Goal: Entertainment & Leisure: Consume media (video, audio)

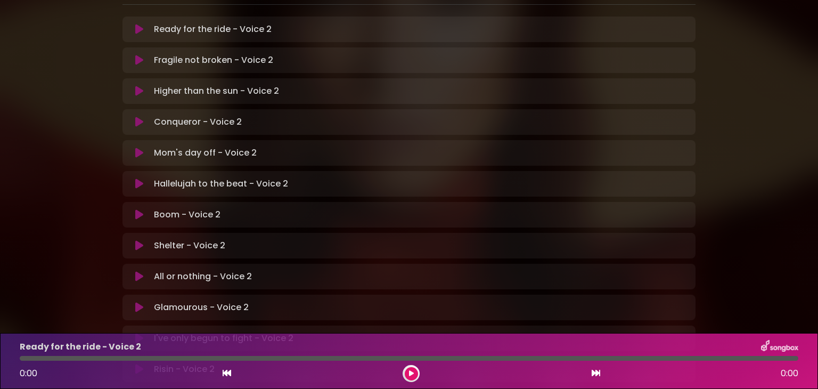
scroll to position [241, 0]
click at [204, 269] on p "All or nothing - Voice 2 Loading Track..." at bounding box center [203, 275] width 98 height 13
click at [138, 271] on icon at bounding box center [139, 276] width 8 height 11
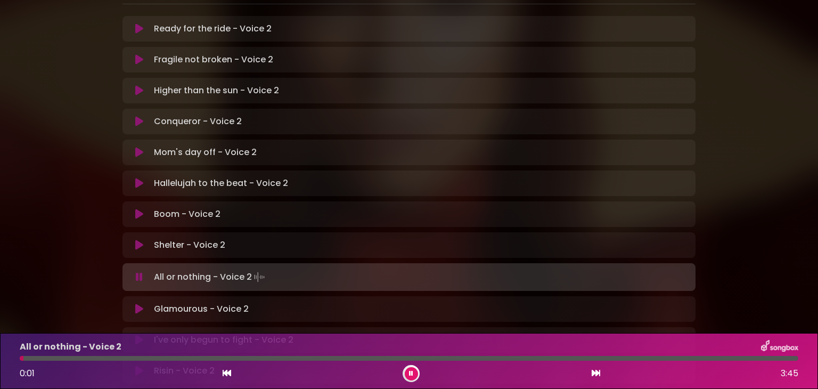
click at [410, 372] on icon at bounding box center [411, 373] width 4 height 6
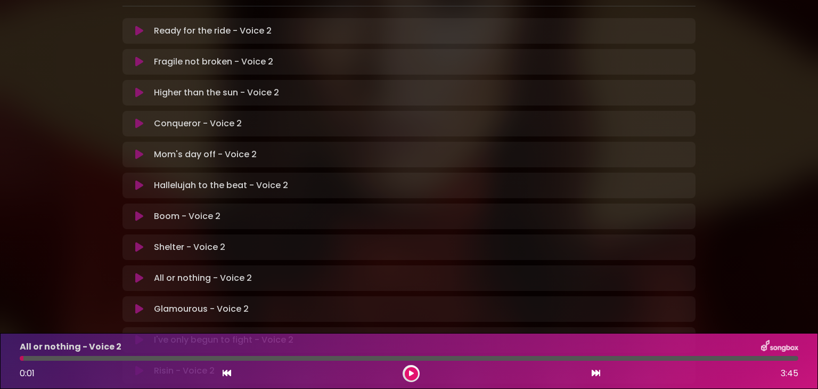
scroll to position [240, 0]
click at [412, 373] on icon at bounding box center [411, 373] width 5 height 6
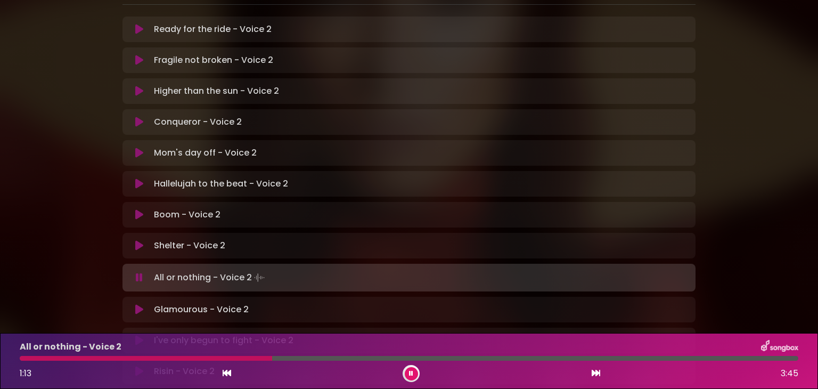
click at [141, 352] on div "All or nothing - Voice 2" at bounding box center [408, 347] width 791 height 14
click at [141, 359] on div at bounding box center [148, 358] width 256 height 5
click at [117, 358] on div at bounding box center [90, 358] width 141 height 5
click at [117, 358] on div at bounding box center [111, 358] width 182 height 5
click at [117, 365] on div "1:13 3:45" at bounding box center [408, 373] width 791 height 17
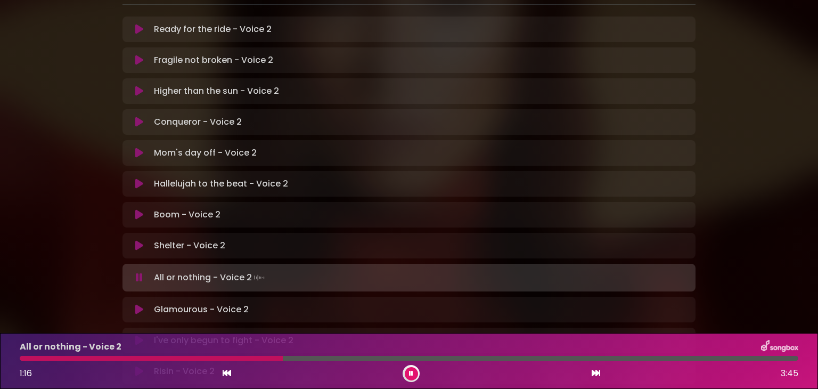
click at [119, 360] on div at bounding box center [151, 358] width 263 height 5
click at [121, 357] on div at bounding box center [130, 358] width 221 height 5
click at [417, 375] on button at bounding box center [411, 373] width 13 height 13
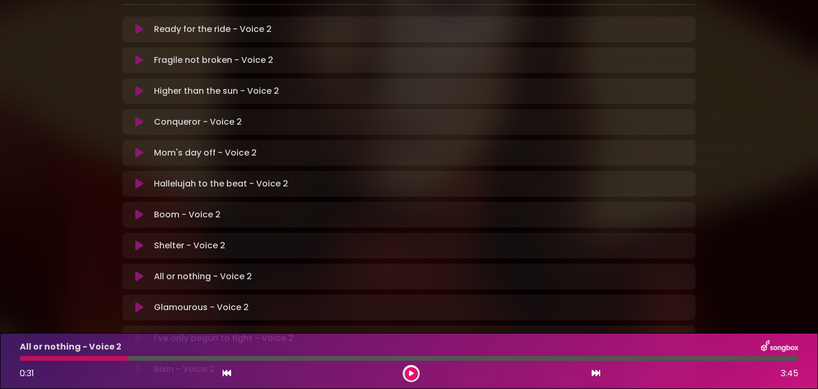
click at [412, 372] on icon at bounding box center [411, 373] width 5 height 6
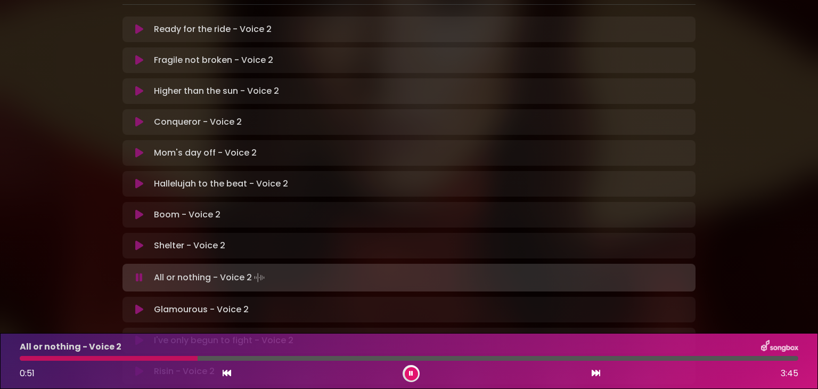
click at [173, 358] on div at bounding box center [109, 358] width 178 height 5
click at [144, 361] on div "All or nothing - Voice 2 0:46 3:45" at bounding box center [408, 361] width 791 height 42
click at [145, 359] on div at bounding box center [102, 358] width 165 height 5
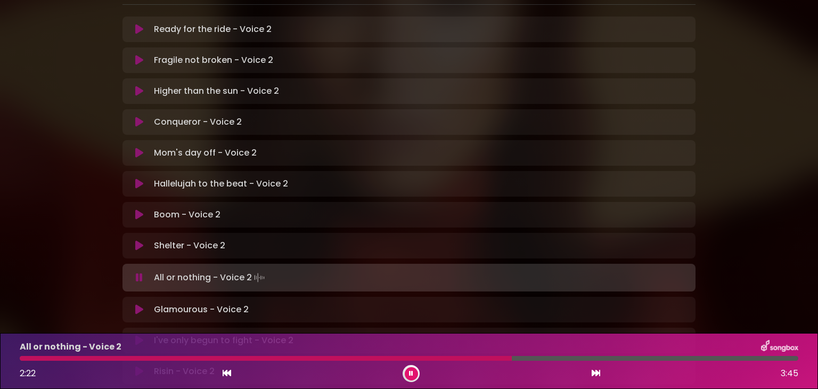
click at [464, 357] on div at bounding box center [266, 358] width 492 height 5
click at [451, 357] on div at bounding box center [287, 358] width 534 height 5
click at [458, 359] on div at bounding box center [283, 358] width 527 height 5
click at [458, 359] on div at bounding box center [299, 358] width 559 height 5
click at [458, 359] on div at bounding box center [298, 358] width 557 height 5
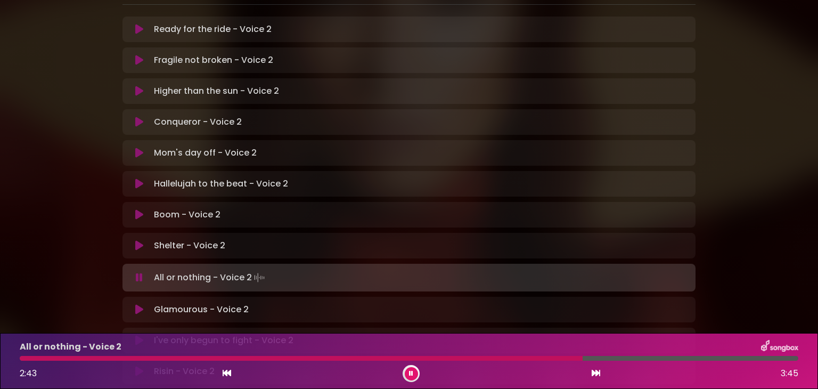
click at [458, 357] on div at bounding box center [301, 358] width 563 height 5
click at [454, 358] on div at bounding box center [299, 358] width 558 height 5
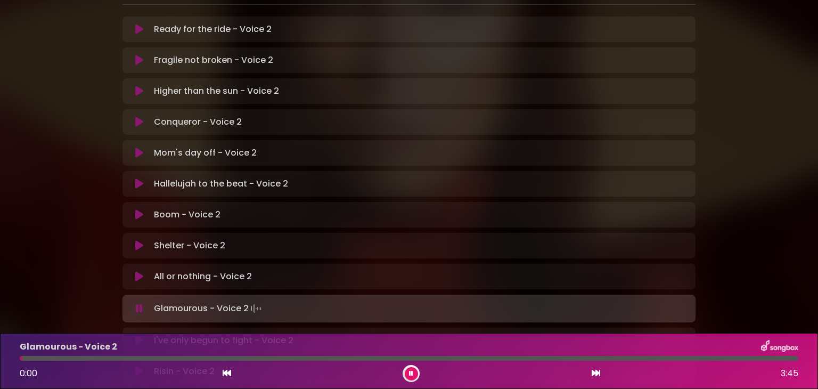
click at [411, 375] on icon at bounding box center [411, 373] width 4 height 6
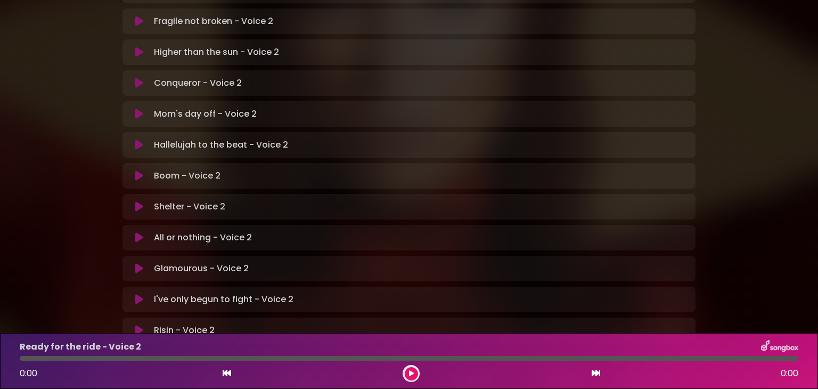
scroll to position [254, 0]
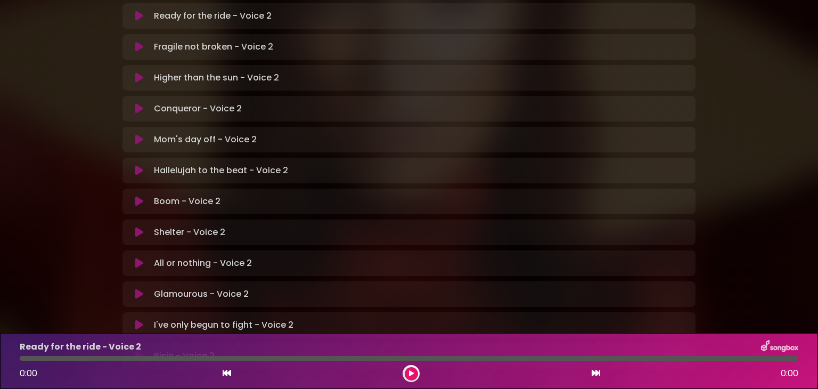
click at [138, 289] on icon at bounding box center [139, 294] width 8 height 11
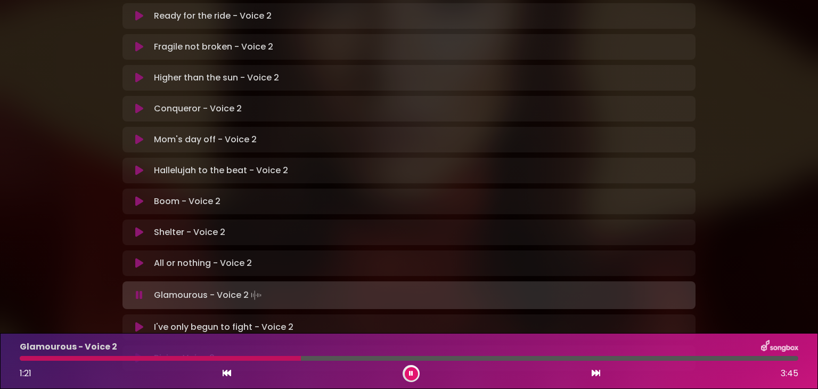
click at [415, 371] on button at bounding box center [411, 373] width 13 height 13
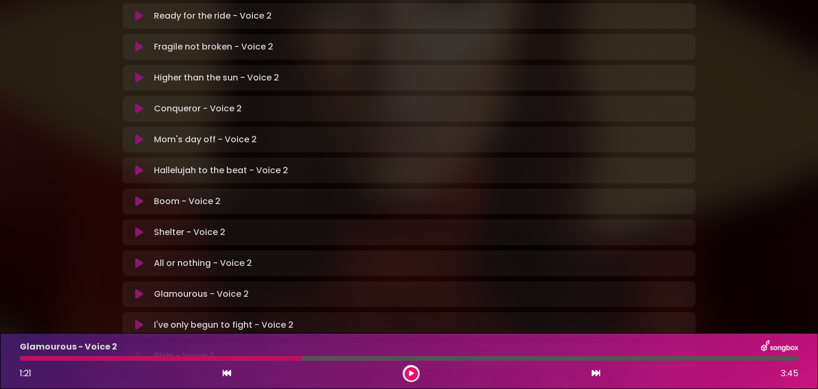
click at [410, 374] on icon at bounding box center [411, 373] width 5 height 6
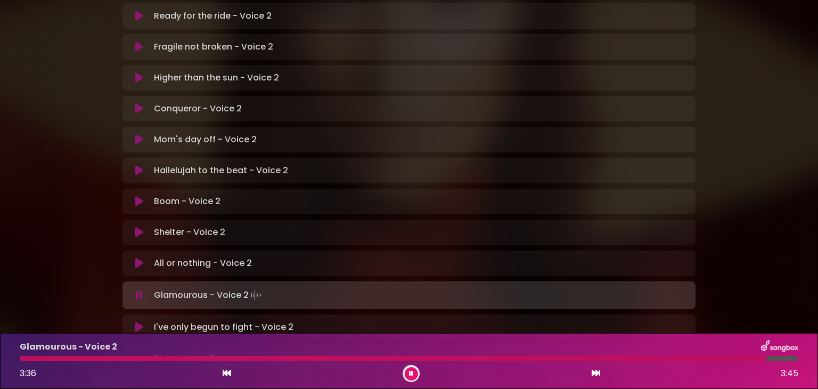
click at [23, 361] on div "Glamourous - Voice 2 3:36 3:45" at bounding box center [408, 361] width 791 height 42
click at [24, 358] on div at bounding box center [396, 358] width 753 height 5
click at [407, 367] on button at bounding box center [411, 373] width 13 height 13
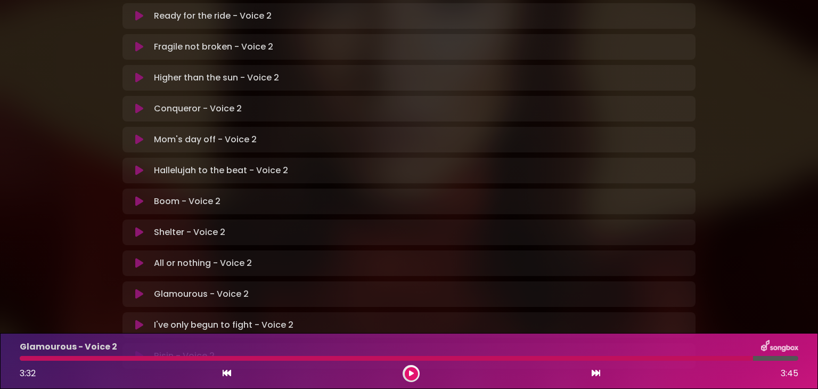
click at [364, 359] on div at bounding box center [386, 358] width 733 height 5
click at [364, 360] on div at bounding box center [386, 358] width 733 height 5
click at [414, 374] on button at bounding box center [411, 373] width 13 height 13
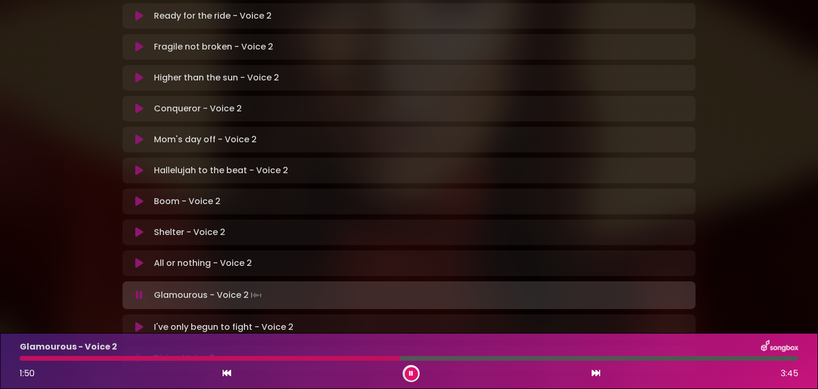
click at [448, 359] on div at bounding box center [409, 358] width 779 height 5
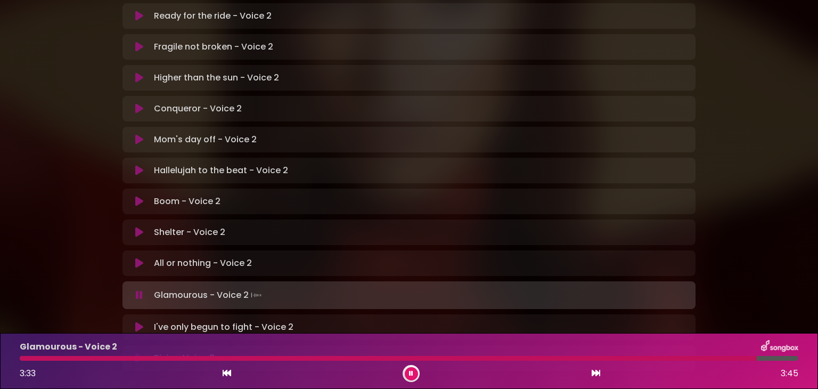
click at [409, 380] on div at bounding box center [411, 373] width 17 height 17
click at [489, 358] on div at bounding box center [397, 358] width 754 height 5
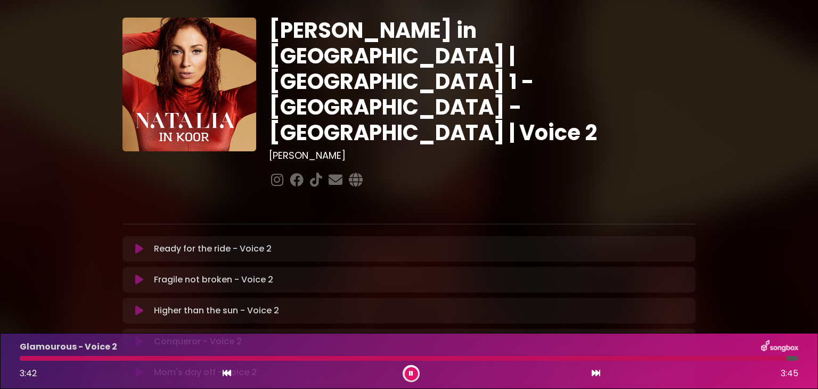
scroll to position [21, 0]
click at [138, 243] on icon at bounding box center [139, 248] width 8 height 11
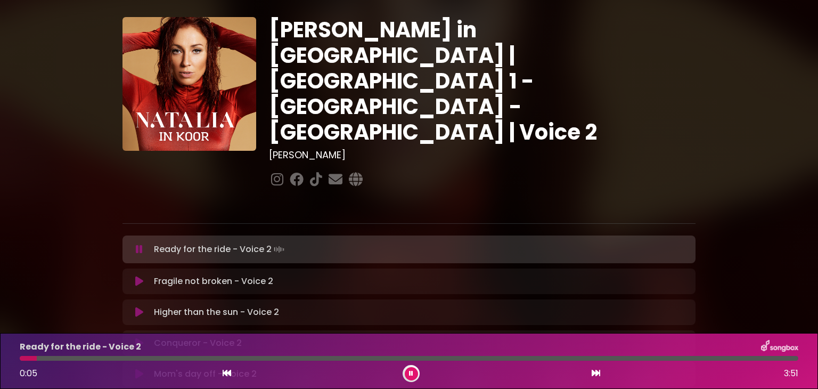
click at [411, 372] on icon at bounding box center [411, 373] width 4 height 6
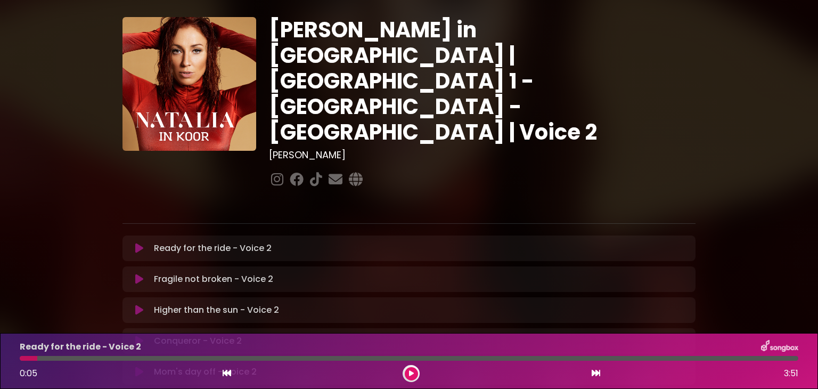
click at [410, 373] on icon at bounding box center [411, 373] width 5 height 6
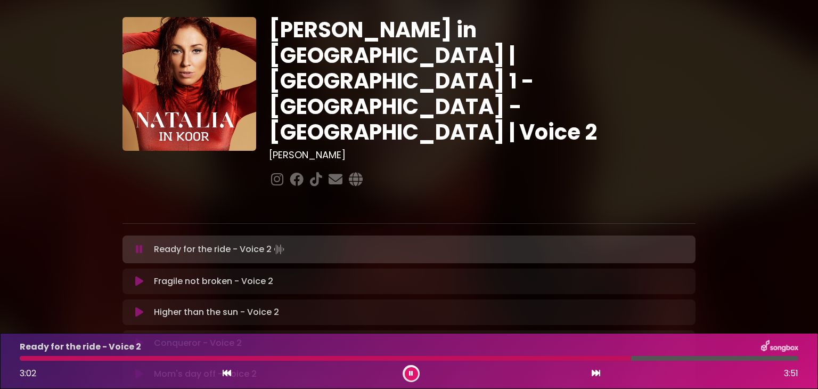
click at [410, 373] on icon at bounding box center [411, 373] width 4 height 6
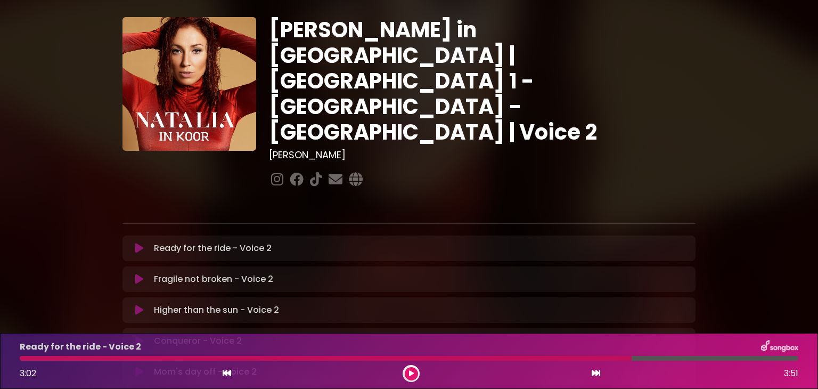
click at [410, 373] on icon at bounding box center [411, 373] width 5 height 6
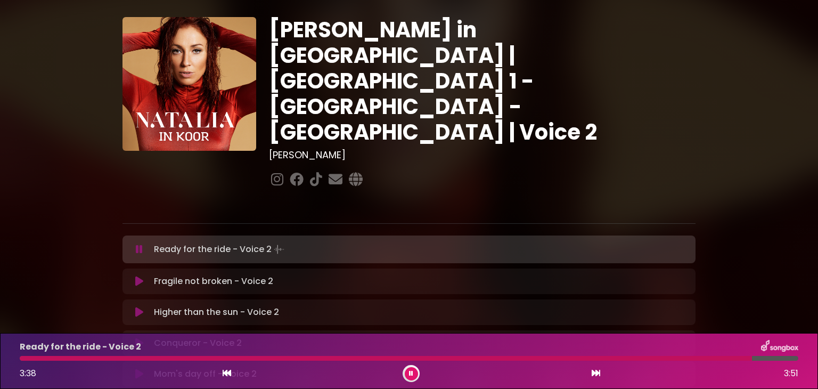
click at [410, 373] on icon at bounding box center [411, 373] width 4 height 6
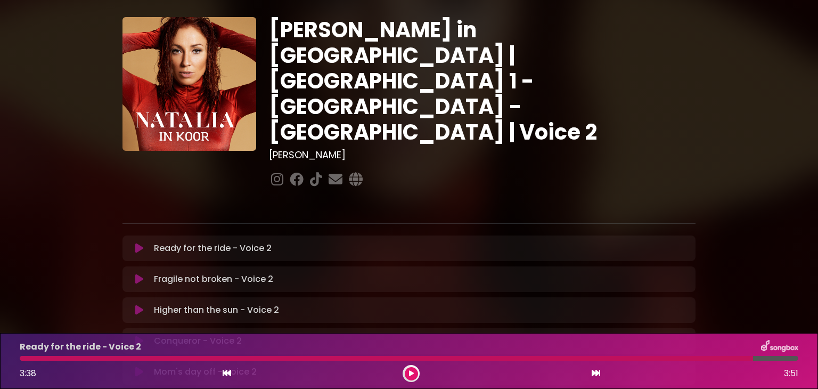
click at [23, 357] on div at bounding box center [386, 358] width 733 height 5
click at [408, 377] on button at bounding box center [411, 373] width 13 height 13
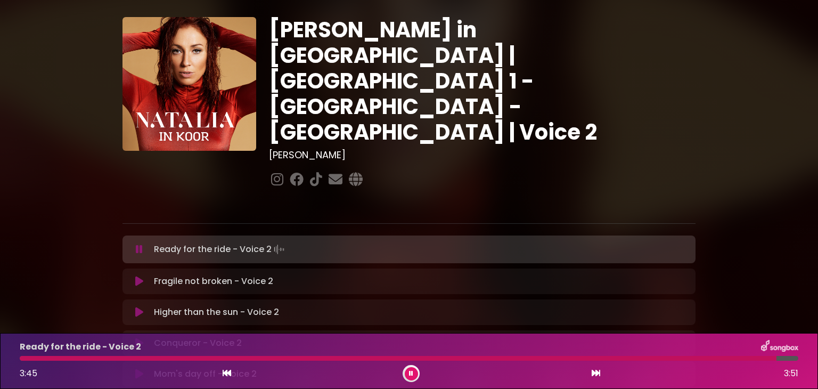
click at [411, 367] on button at bounding box center [411, 373] width 13 height 13
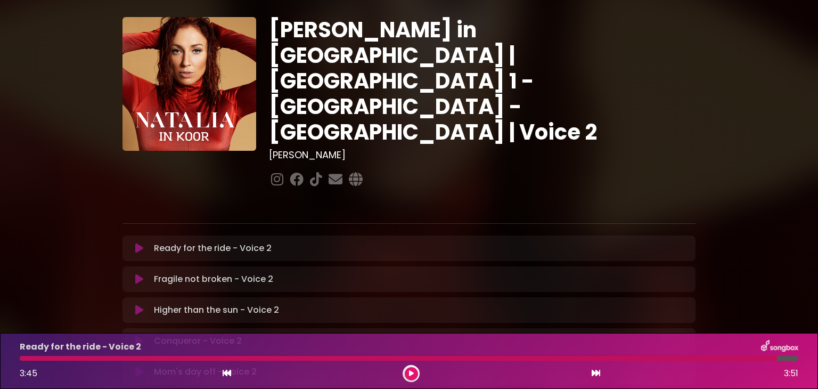
click at [411, 367] on button at bounding box center [411, 373] width 13 height 13
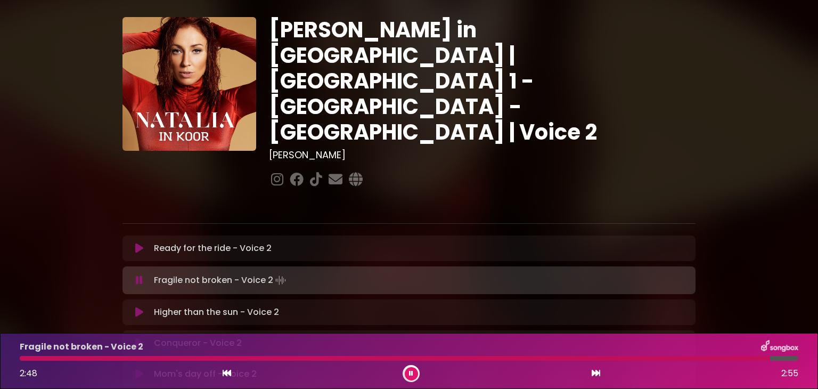
click at [410, 371] on icon at bounding box center [411, 373] width 4 height 6
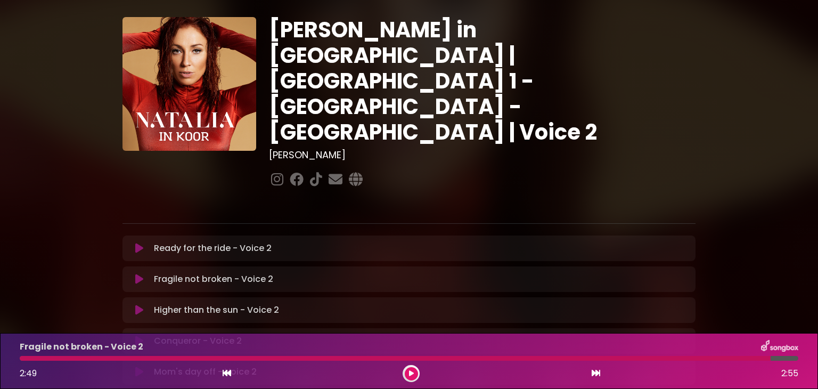
click at [24, 357] on div at bounding box center [395, 358] width 751 height 5
click at [23, 361] on div "Fragile not broken - Voice 2 2:49 2:55" at bounding box center [408, 361] width 791 height 42
click at [412, 369] on button at bounding box center [411, 373] width 13 height 13
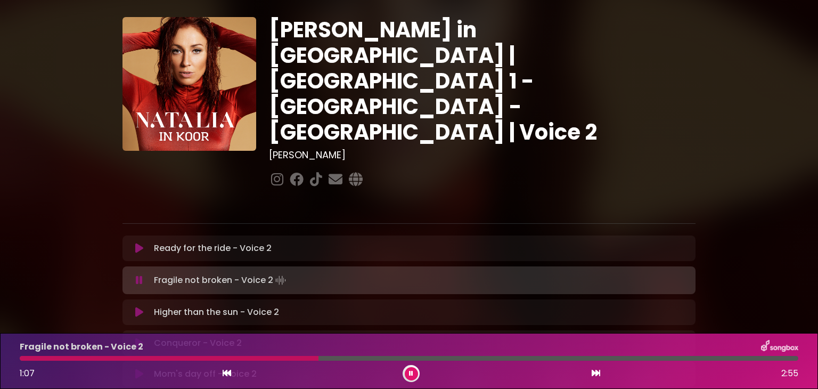
click at [27, 358] on div at bounding box center [169, 358] width 299 height 5
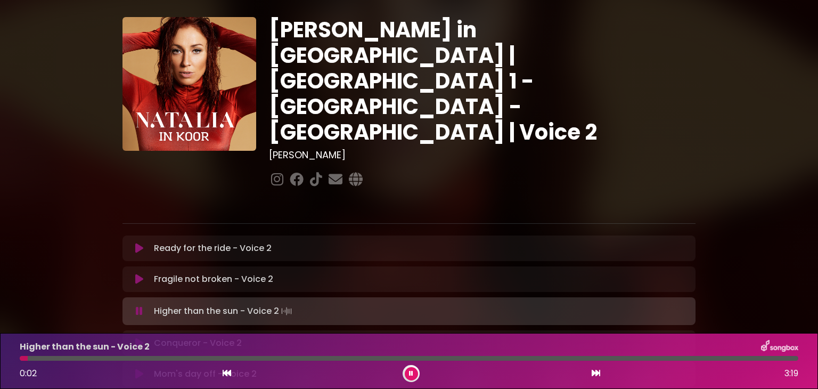
click at [138, 274] on icon at bounding box center [139, 279] width 8 height 11
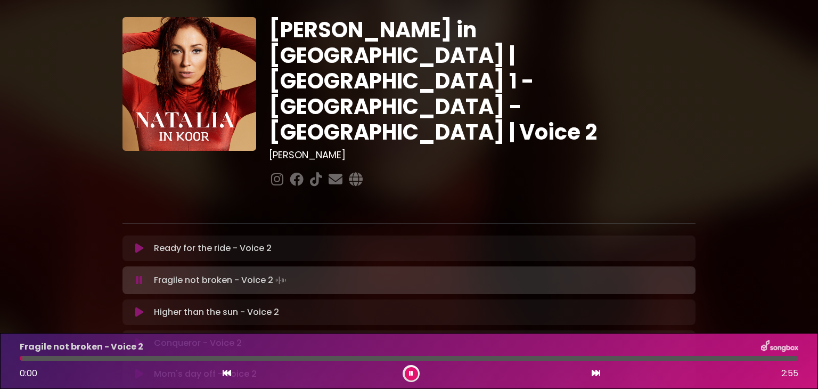
click at [412, 373] on icon at bounding box center [411, 373] width 4 height 6
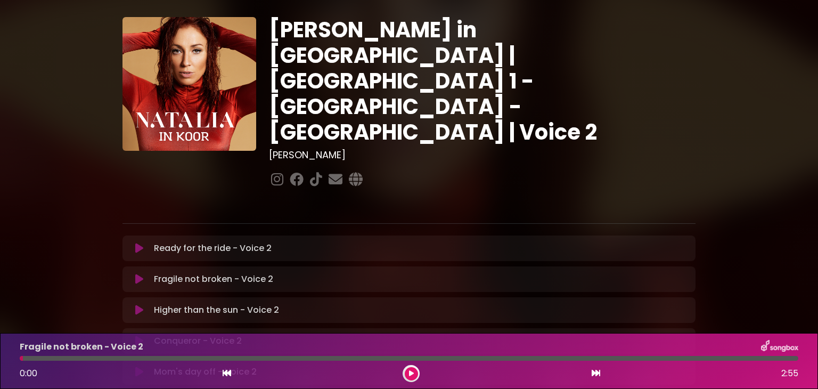
click at [412, 373] on icon at bounding box center [411, 373] width 5 height 6
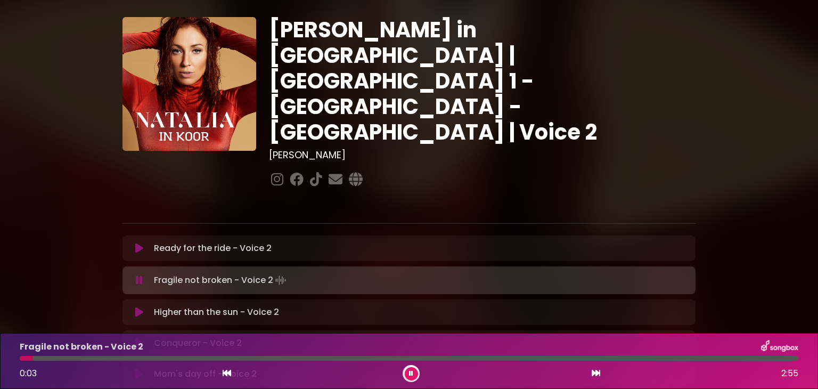
click at [386, 367] on div "0:03 2:55" at bounding box center [408, 373] width 791 height 17
click at [412, 370] on icon at bounding box center [411, 373] width 4 height 6
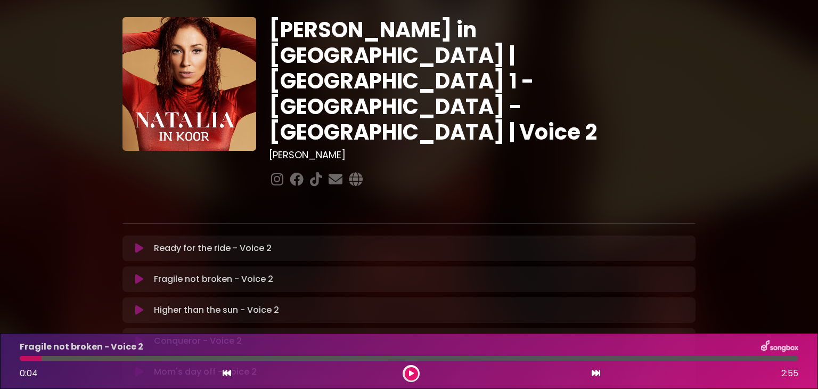
click at [22, 359] on div at bounding box center [31, 358] width 22 height 5
click at [407, 375] on button at bounding box center [411, 373] width 13 height 13
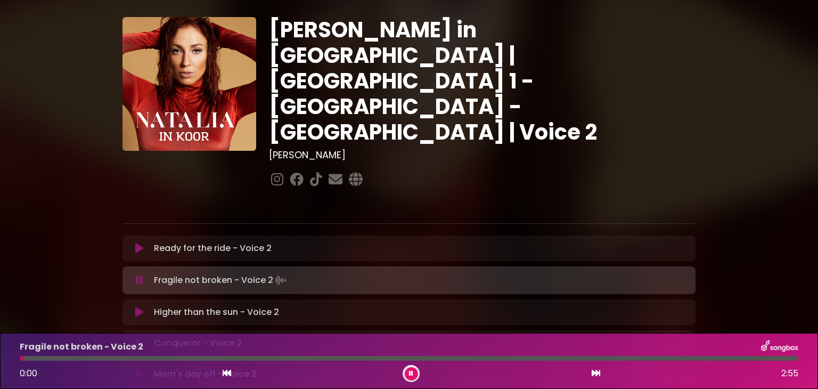
click at [407, 375] on button at bounding box center [411, 373] width 13 height 13
